Goal: Find specific page/section: Find specific page/section

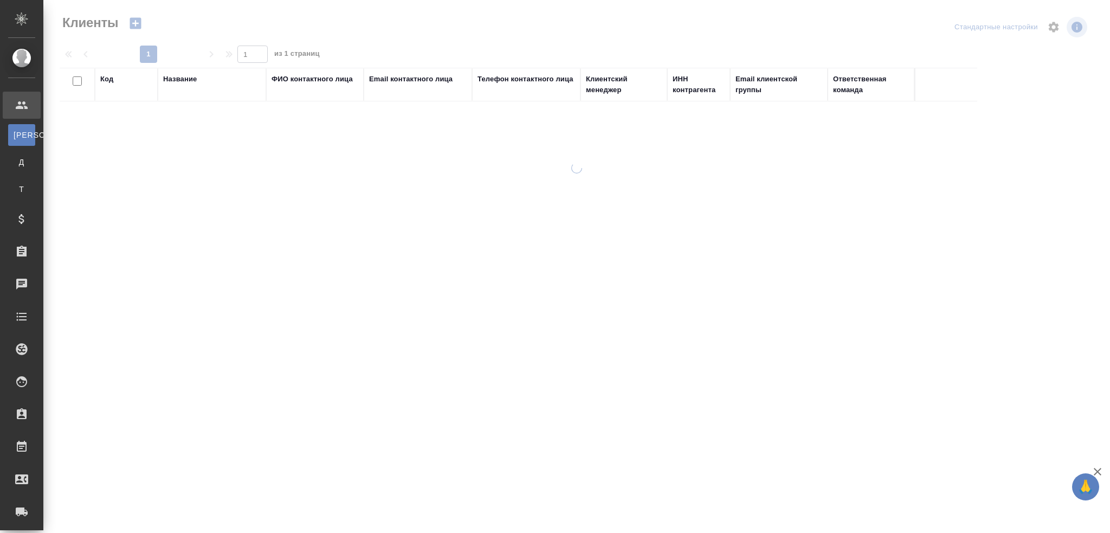
select select "RU"
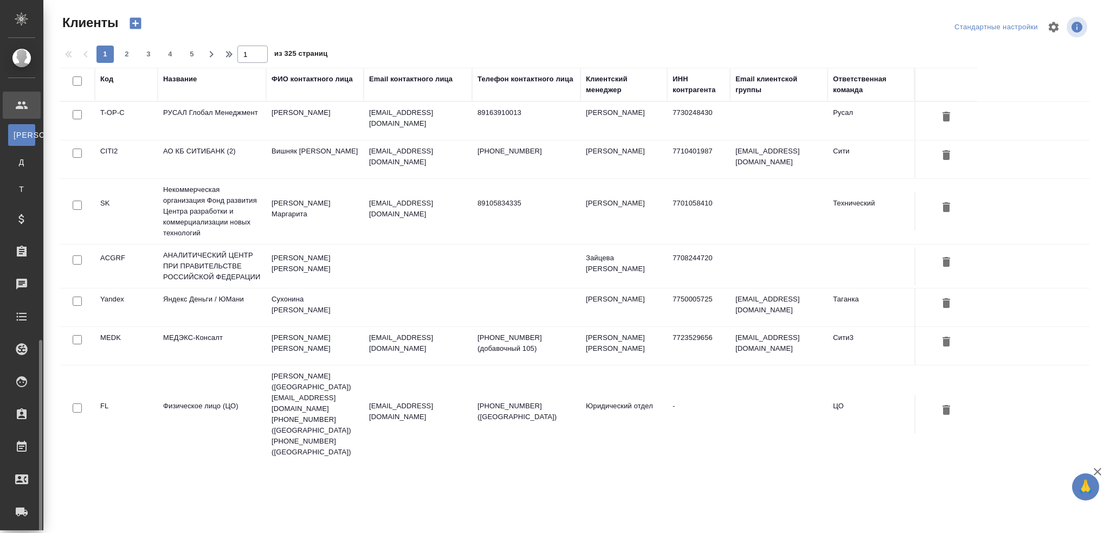
scroll to position [173, 0]
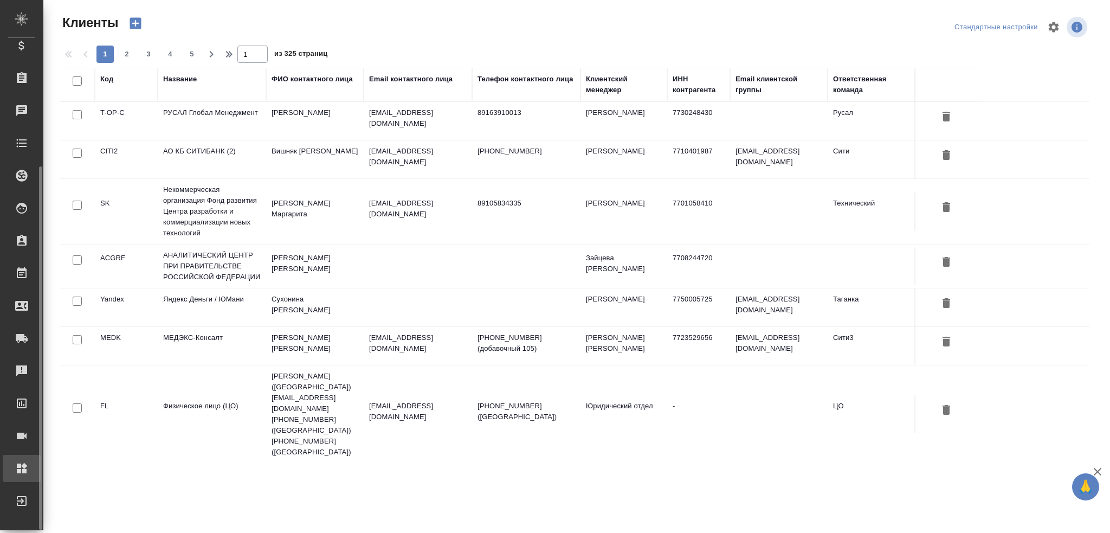
click at [28, 470] on icon at bounding box center [21, 468] width 13 height 13
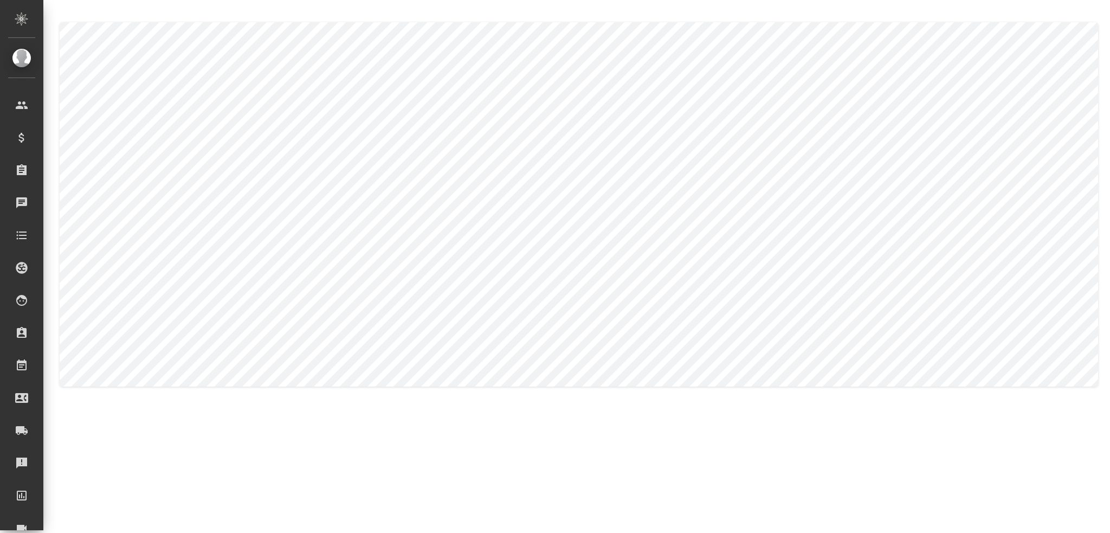
click at [826, 468] on div ".cls-1 fill:#fff; AWATERA [PERSON_NAME] Спецификации Заказы 0 Чаты Todo Проекты…" at bounding box center [555, 266] width 1110 height 533
